Goal: Contribute content: Add original content to the website for others to see

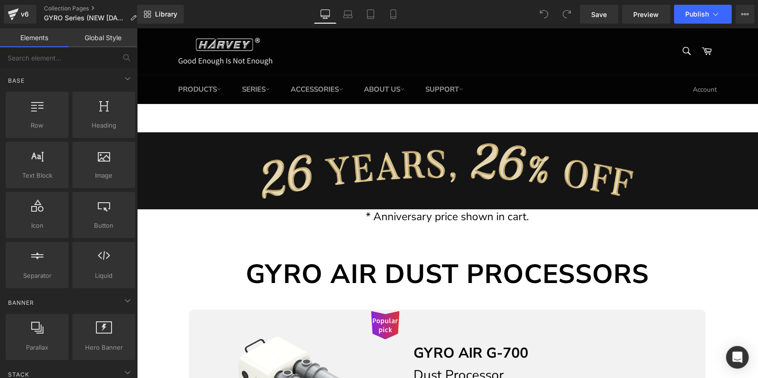
click at [463, 183] on img at bounding box center [448, 171] width 622 height 78
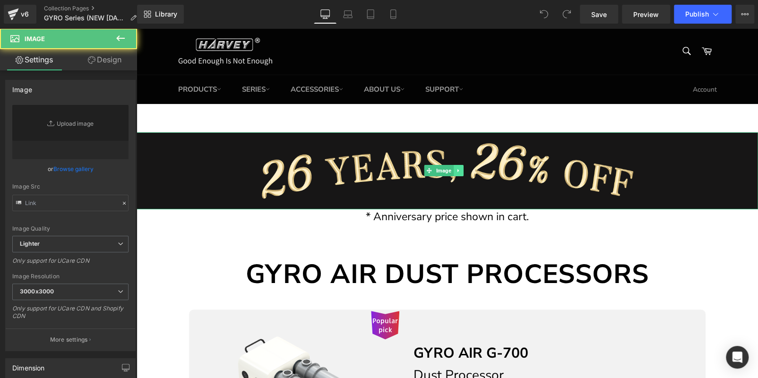
type input "[URL][DOMAIN_NAME]"
click at [462, 171] on link at bounding box center [459, 170] width 10 height 11
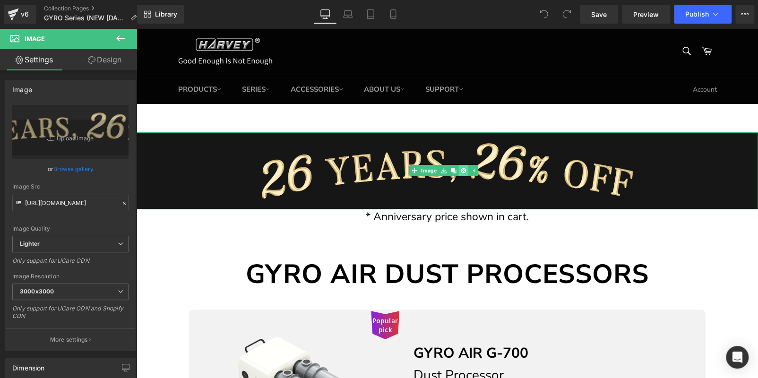
click at [464, 169] on icon at bounding box center [463, 170] width 5 height 5
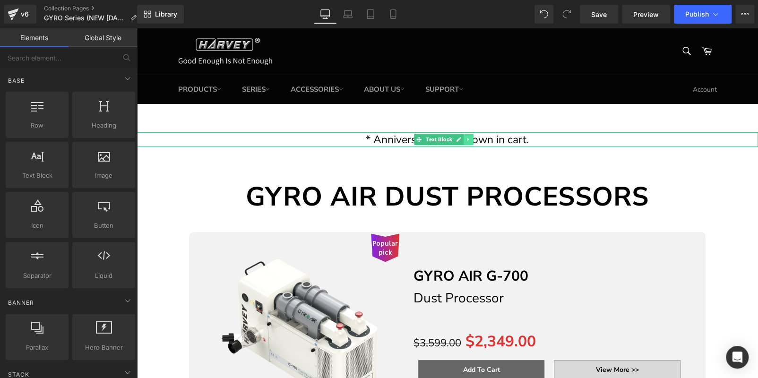
click at [467, 139] on icon at bounding box center [468, 140] width 5 height 6
click at [476, 139] on icon at bounding box center [473, 139] width 5 height 5
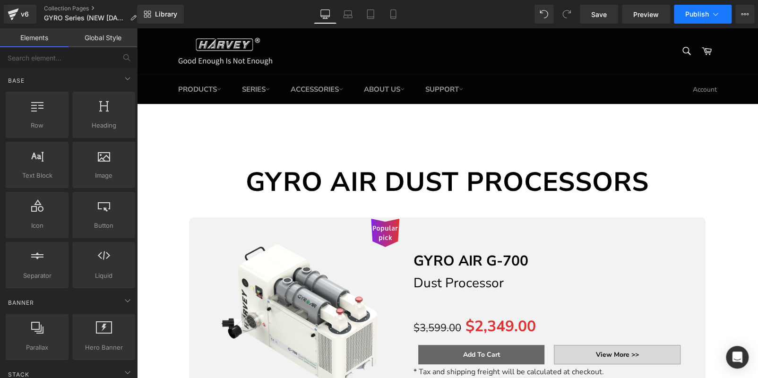
click at [693, 5] on button "Publish" at bounding box center [703, 14] width 58 height 19
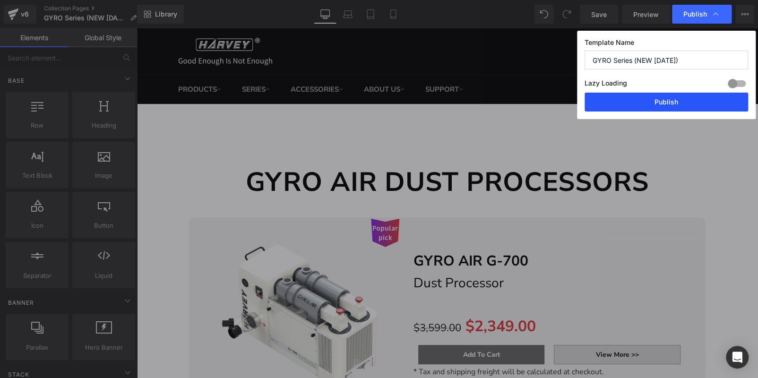
click at [679, 96] on button "Publish" at bounding box center [667, 102] width 164 height 19
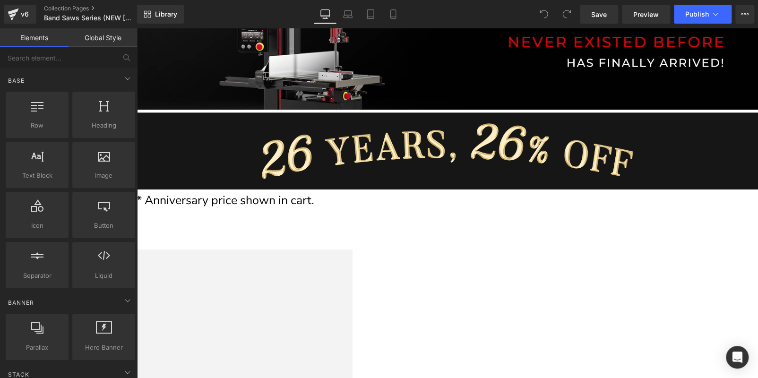
click at [414, 159] on img at bounding box center [448, 151] width 622 height 78
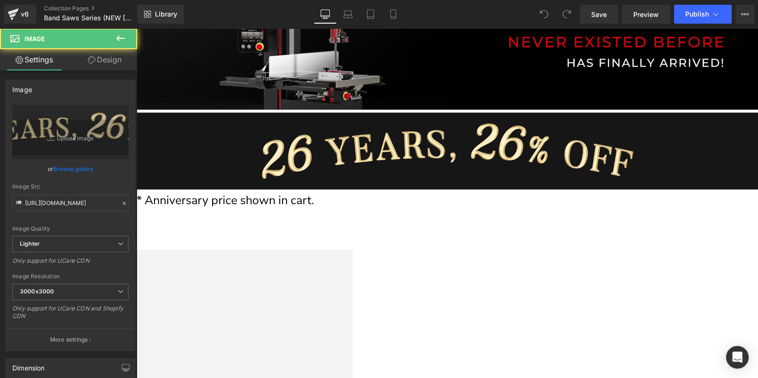
click at [137, 28] on icon at bounding box center [137, 28] width 0 height 0
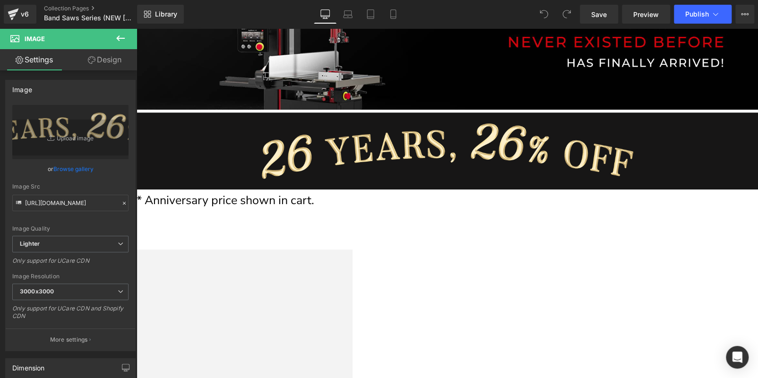
click at [137, 28] on icon at bounding box center [137, 28] width 0 height 0
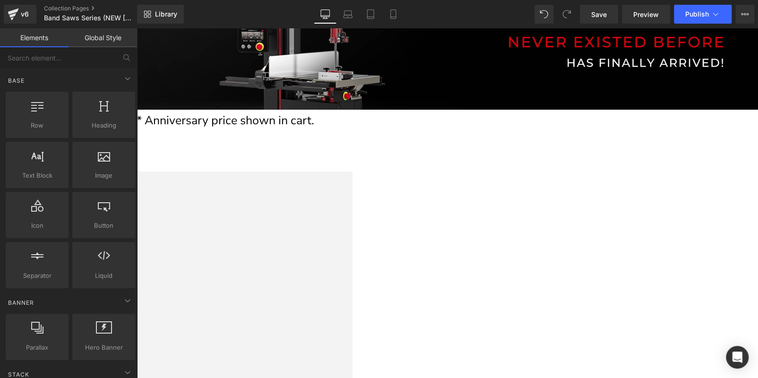
click at [137, 28] on icon at bounding box center [137, 28] width 0 height 0
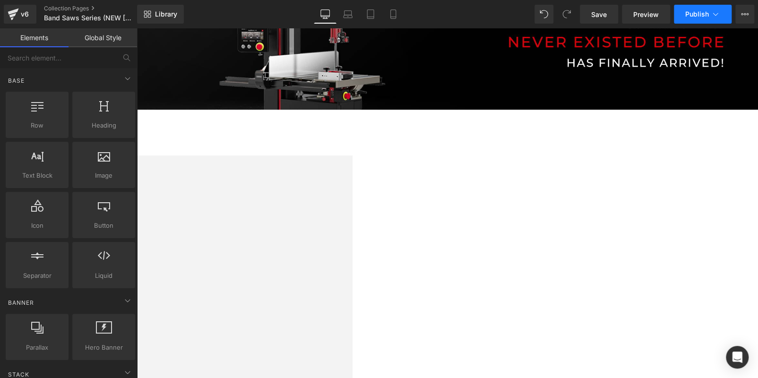
click at [697, 10] on span "Publish" at bounding box center [697, 14] width 24 height 8
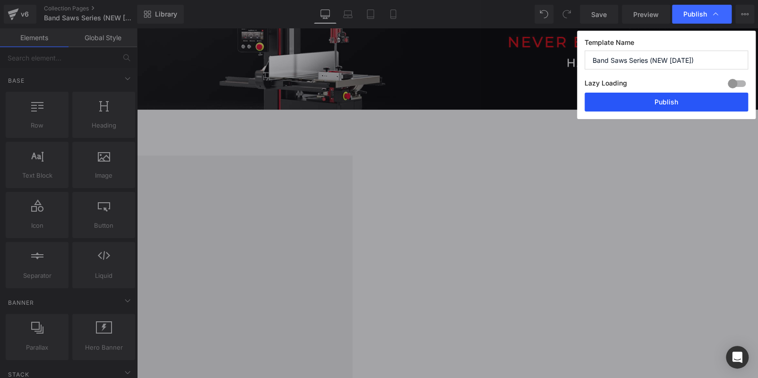
click at [668, 106] on button "Publish" at bounding box center [667, 102] width 164 height 19
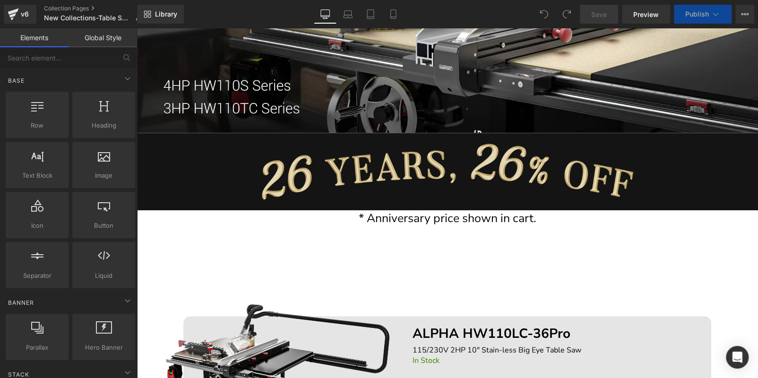
scroll to position [284, 0]
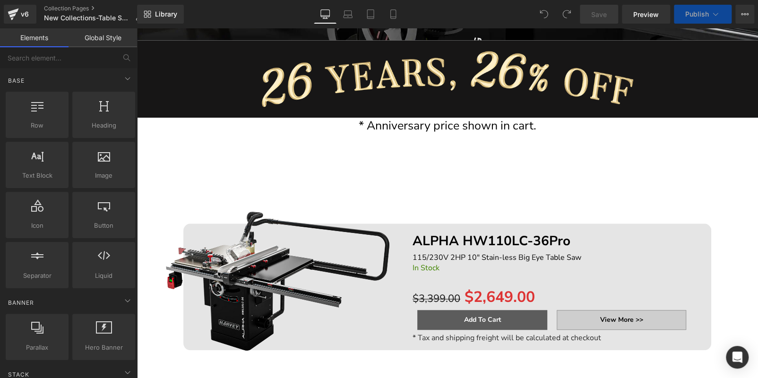
click at [433, 66] on img at bounding box center [448, 79] width 622 height 78
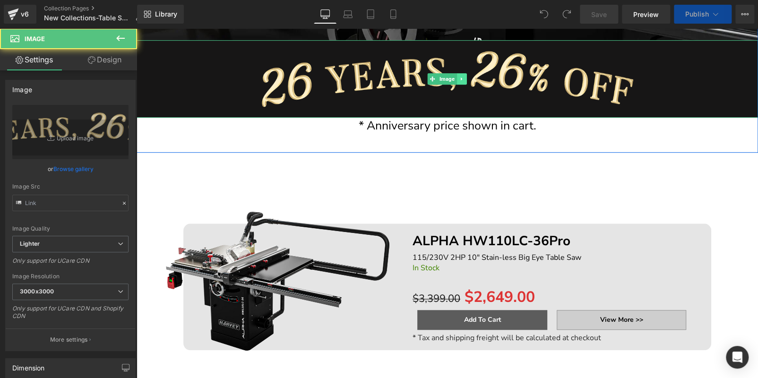
click at [459, 77] on icon at bounding box center [461, 79] width 5 height 6
click at [464, 78] on icon at bounding box center [466, 79] width 5 height 5
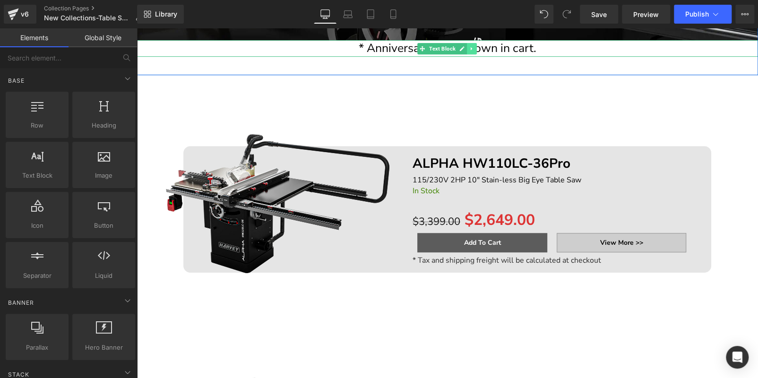
click at [472, 49] on link at bounding box center [472, 48] width 10 height 11
click at [477, 49] on link at bounding box center [477, 48] width 10 height 11
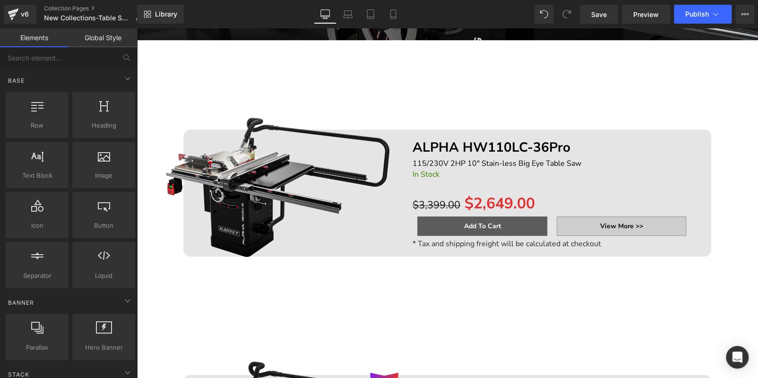
scroll to position [0, 0]
click at [700, 18] on button "Publish" at bounding box center [703, 14] width 58 height 19
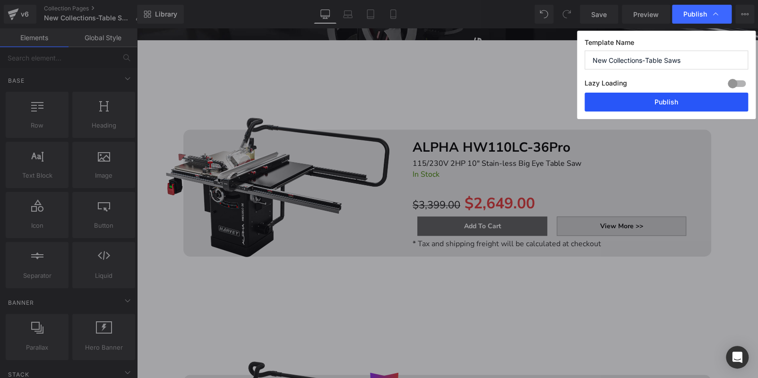
click at [683, 98] on button "Publish" at bounding box center [667, 102] width 164 height 19
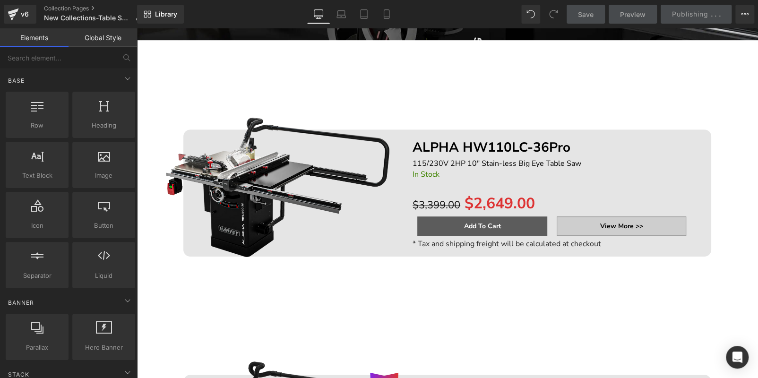
scroll to position [95, 0]
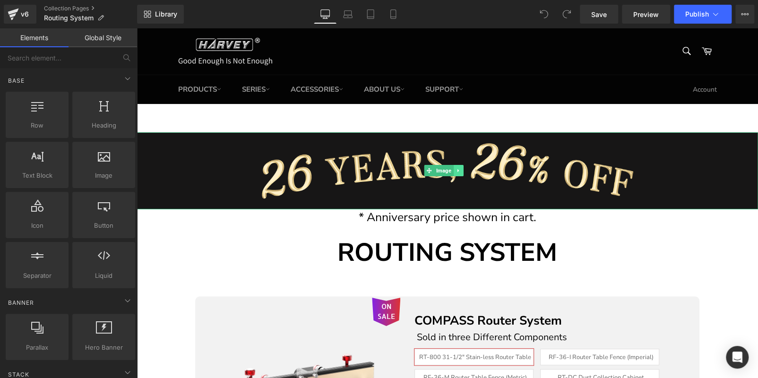
click at [459, 168] on icon at bounding box center [458, 171] width 5 height 6
click at [462, 169] on icon at bounding box center [463, 170] width 5 height 5
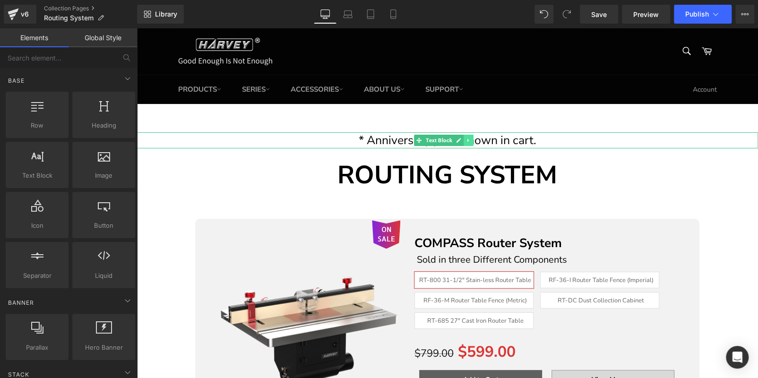
click at [471, 139] on icon at bounding box center [468, 141] width 5 height 6
click at [476, 139] on icon at bounding box center [473, 140] width 5 height 5
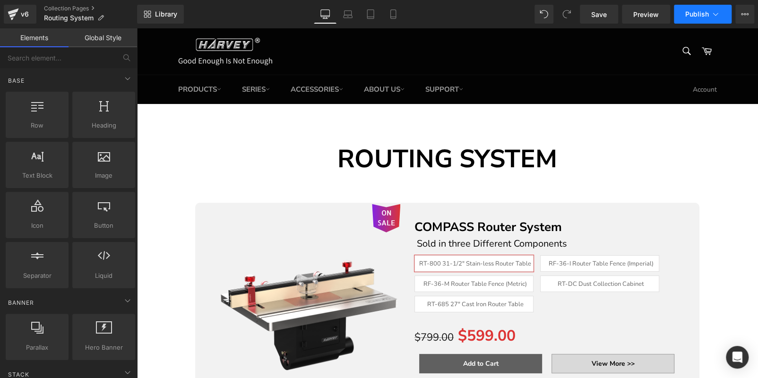
click at [703, 9] on button "Publish" at bounding box center [703, 14] width 58 height 19
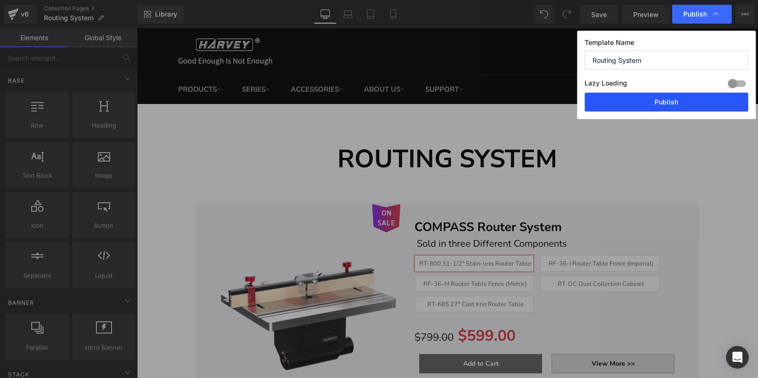
click at [671, 103] on button "Publish" at bounding box center [667, 102] width 164 height 19
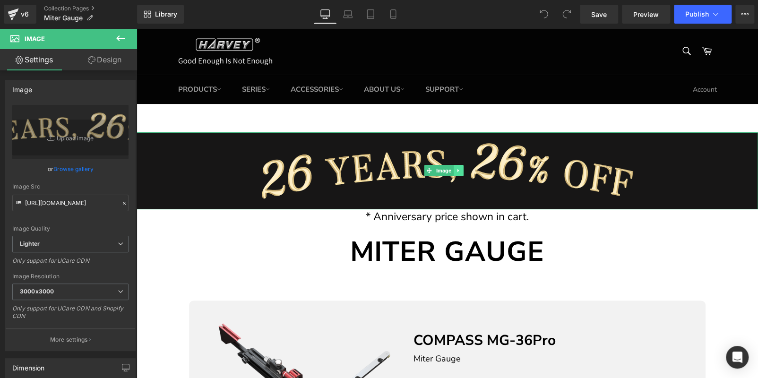
click at [458, 168] on icon at bounding box center [458, 171] width 5 height 6
click at [465, 171] on icon at bounding box center [463, 170] width 5 height 5
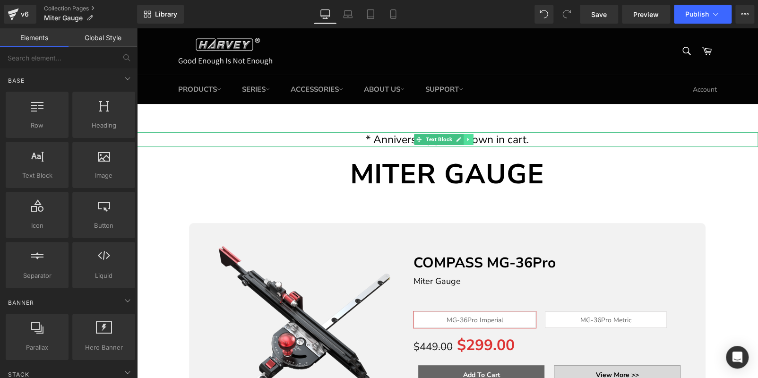
click at [467, 139] on icon at bounding box center [468, 140] width 5 height 6
click at [473, 140] on icon at bounding box center [473, 139] width 5 height 5
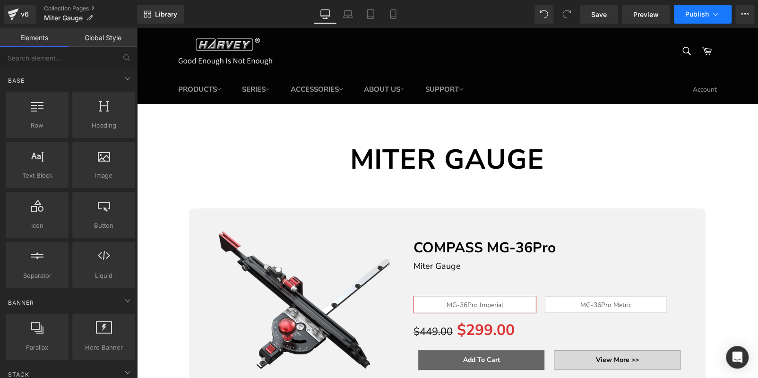
click at [705, 16] on span "Publish" at bounding box center [697, 14] width 24 height 8
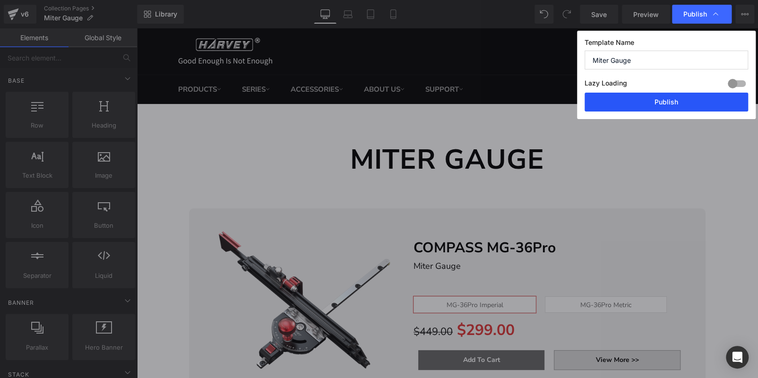
click at [695, 103] on button "Publish" at bounding box center [667, 102] width 164 height 19
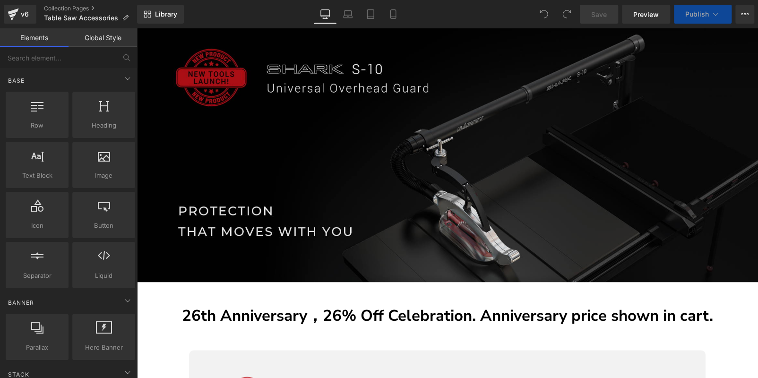
scroll to position [331, 0]
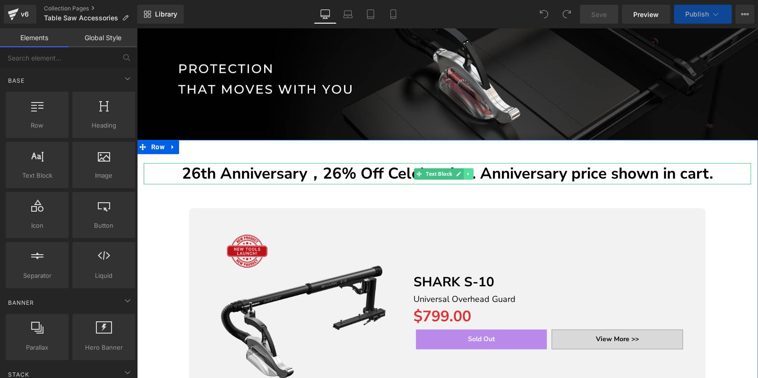
click at [470, 171] on icon at bounding box center [468, 174] width 5 height 6
click at [475, 171] on icon at bounding box center [473, 173] width 5 height 5
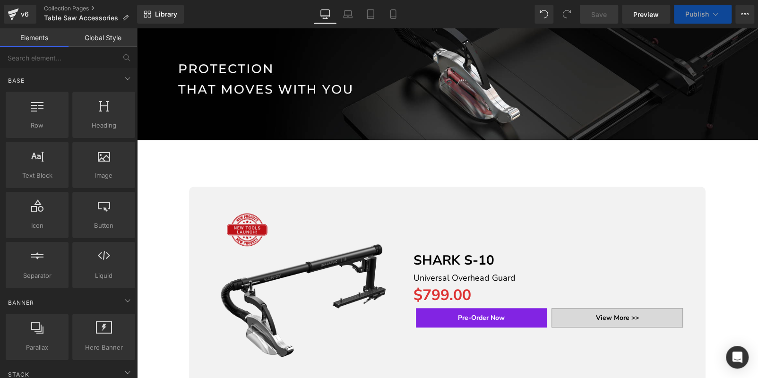
scroll to position [0, 0]
click at [697, 6] on button "Publish" at bounding box center [703, 14] width 58 height 19
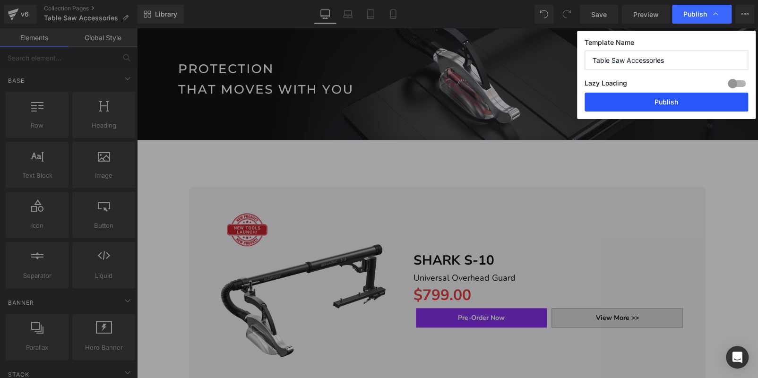
click at [669, 99] on button "Publish" at bounding box center [667, 102] width 164 height 19
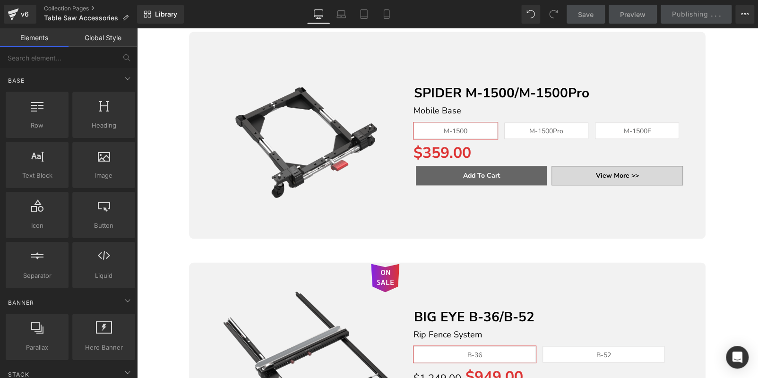
scroll to position [850, 0]
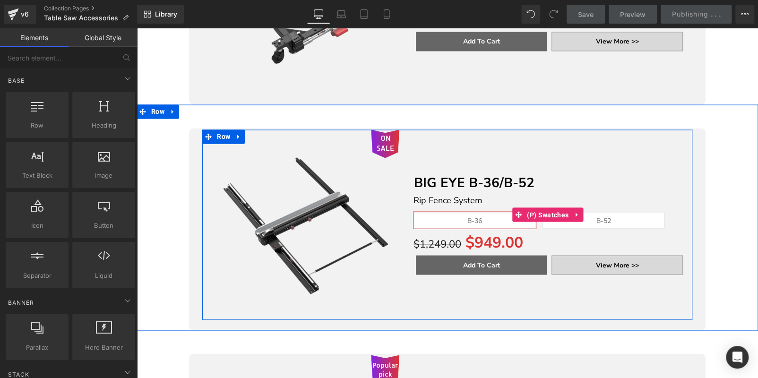
click at [596, 212] on span "B-52" at bounding box center [603, 220] width 15 height 16
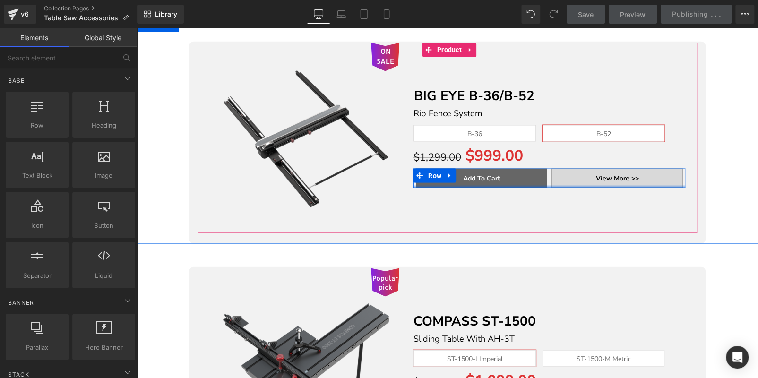
scroll to position [1087, 0]
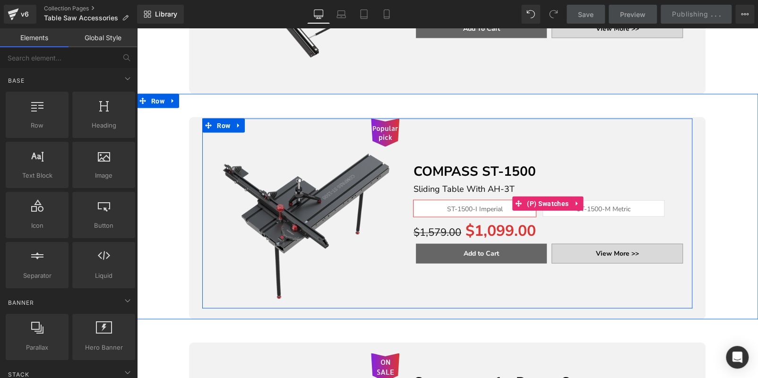
click at [610, 201] on span "ST-1500-M Metric" at bounding box center [604, 209] width 54 height 16
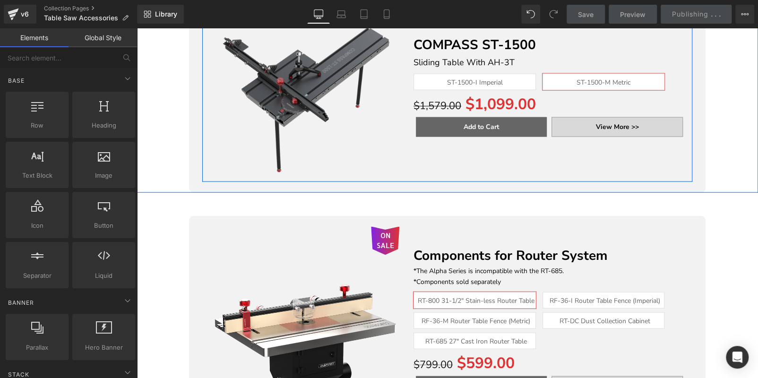
scroll to position [1371, 0]
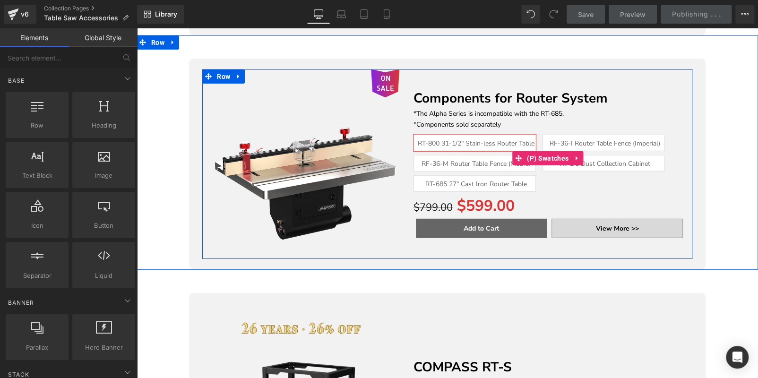
click at [580, 135] on span "RF-36-I Router Table Fence (Imperial)" at bounding box center [604, 143] width 111 height 16
click at [601, 156] on span "RT-DC Dust Collection Cabinet" at bounding box center [604, 164] width 91 height 16
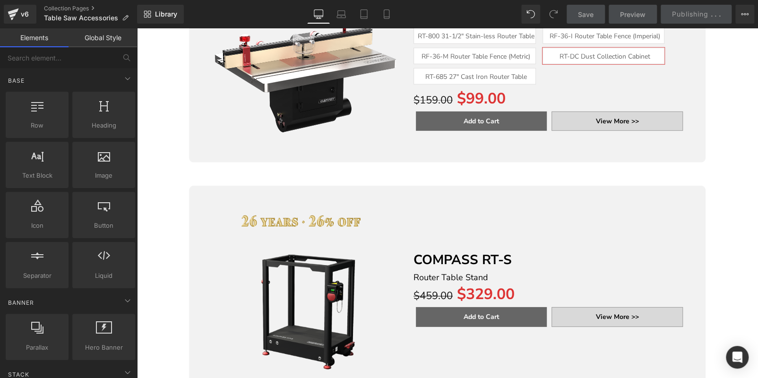
scroll to position [1418, 0]
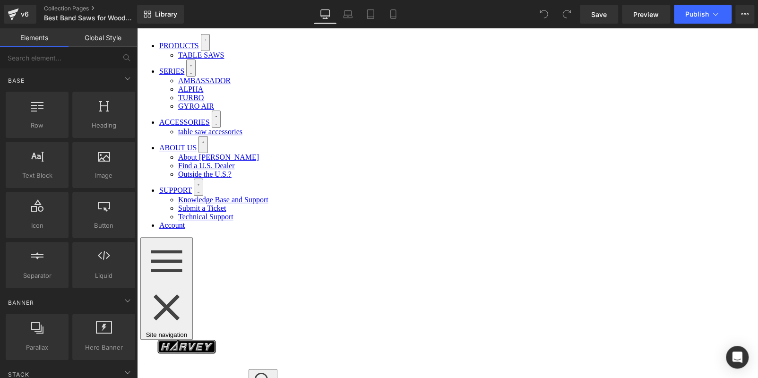
drag, startPoint x: 634, startPoint y: 173, endPoint x: 627, endPoint y: 206, distance: 33.9
